Goal: Information Seeking & Learning: Understand process/instructions

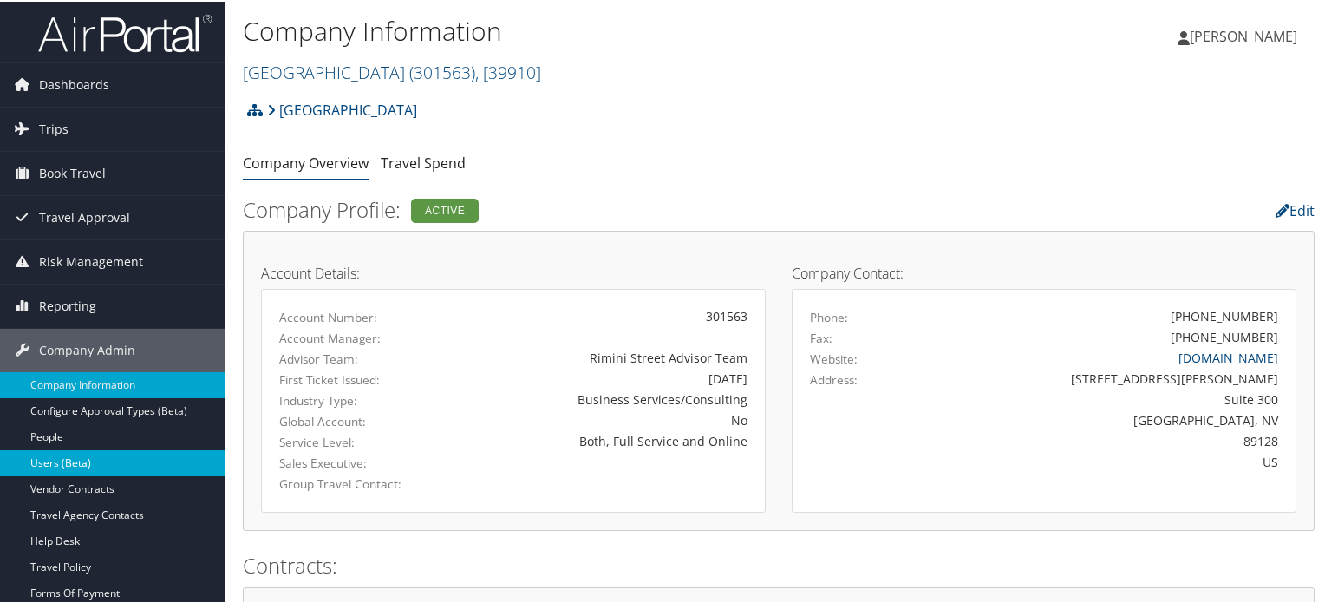
scroll to position [434, 0]
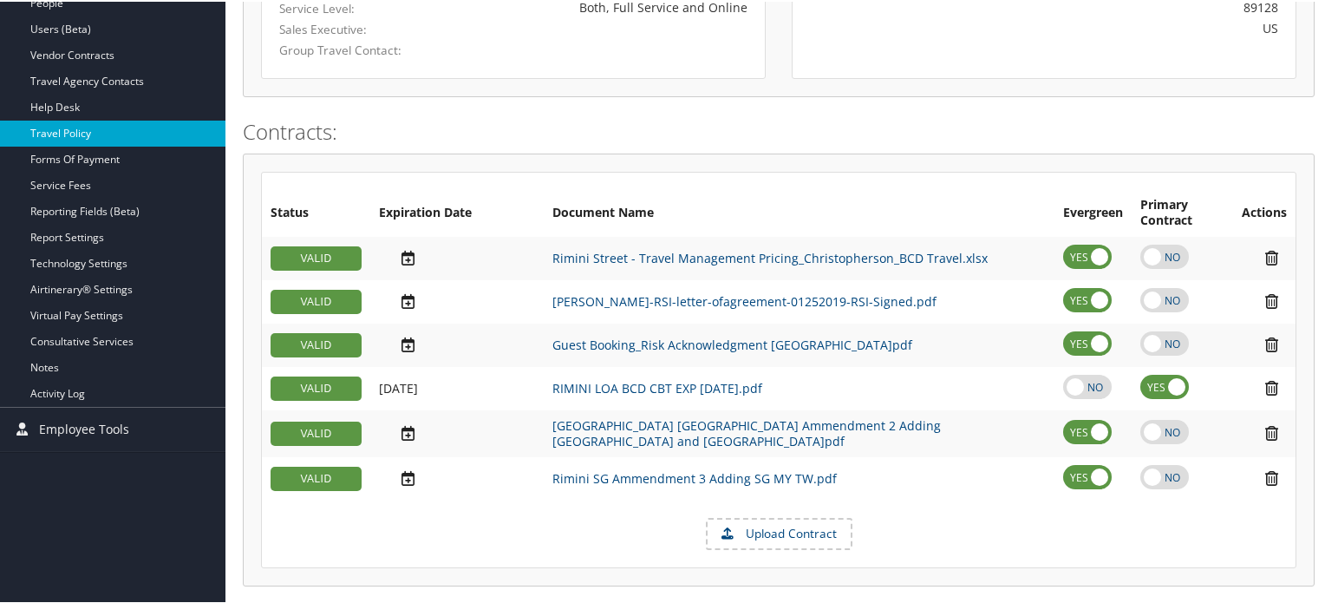
click at [95, 129] on link "Travel Policy" at bounding box center [113, 132] width 226 height 26
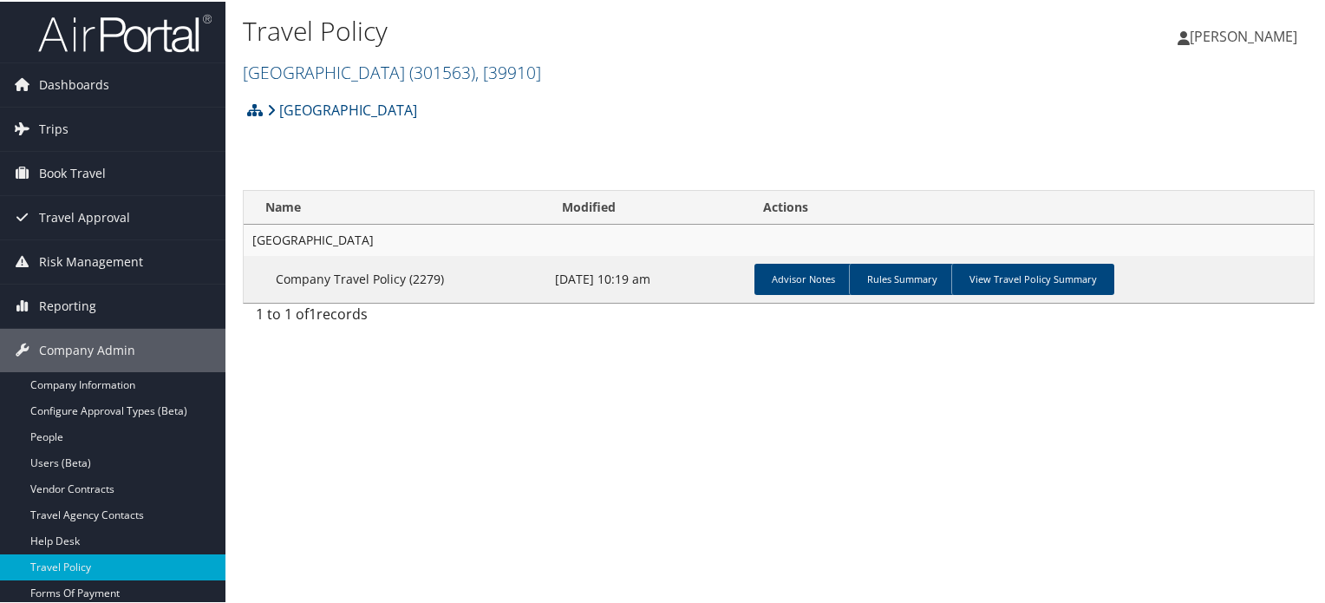
click at [1039, 259] on td "Advisor Notes Rules Summary View Travel Policy Summary" at bounding box center [1031, 277] width 566 height 47
click at [1042, 272] on link "View Travel Policy Summary" at bounding box center [1032, 277] width 163 height 31
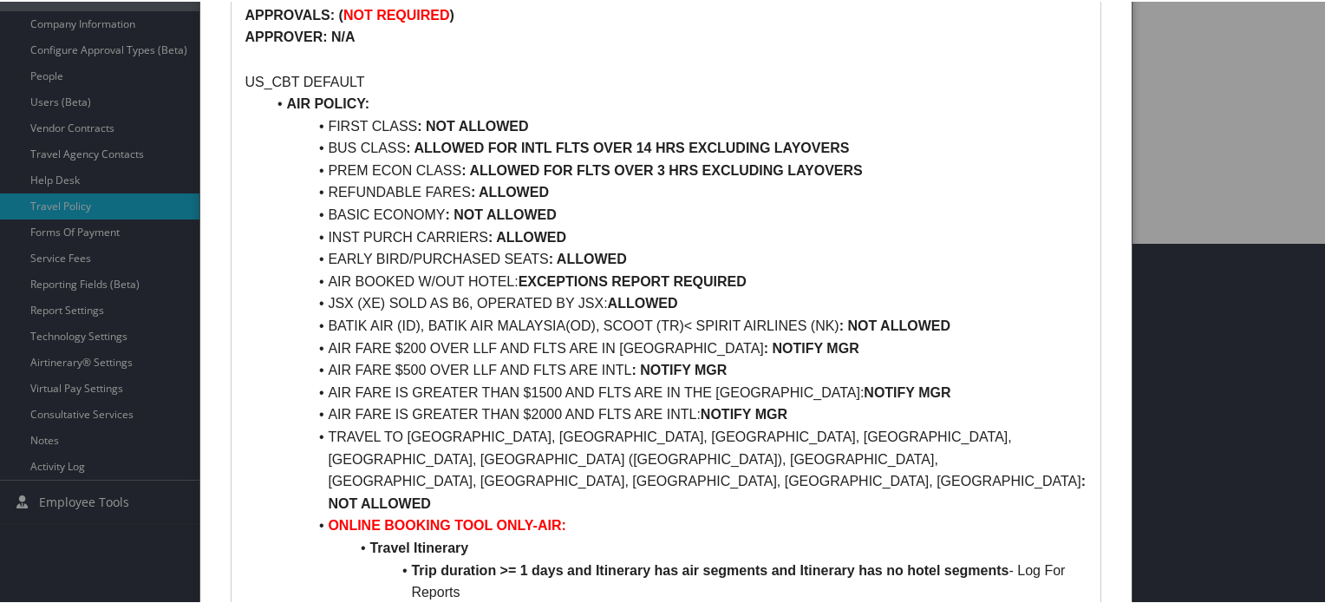
scroll to position [399, 0]
